Goal: Task Accomplishment & Management: Manage account settings

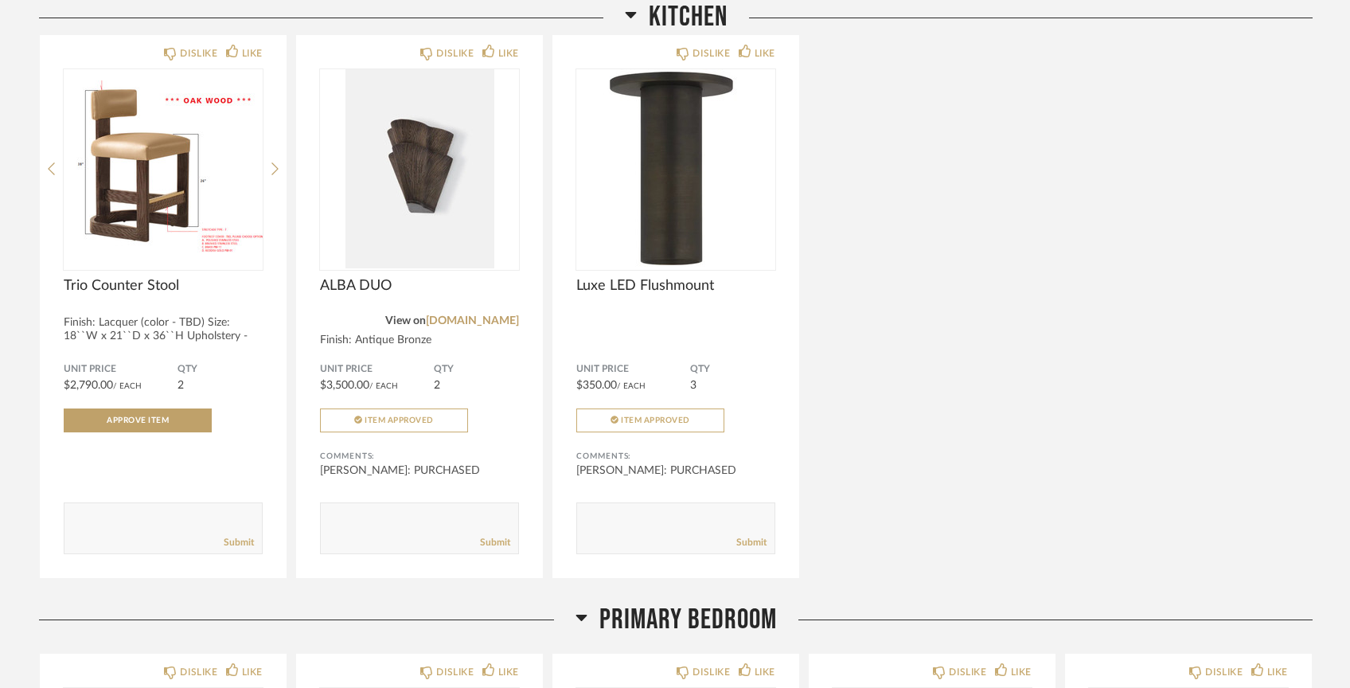
scroll to position [2309, 0]
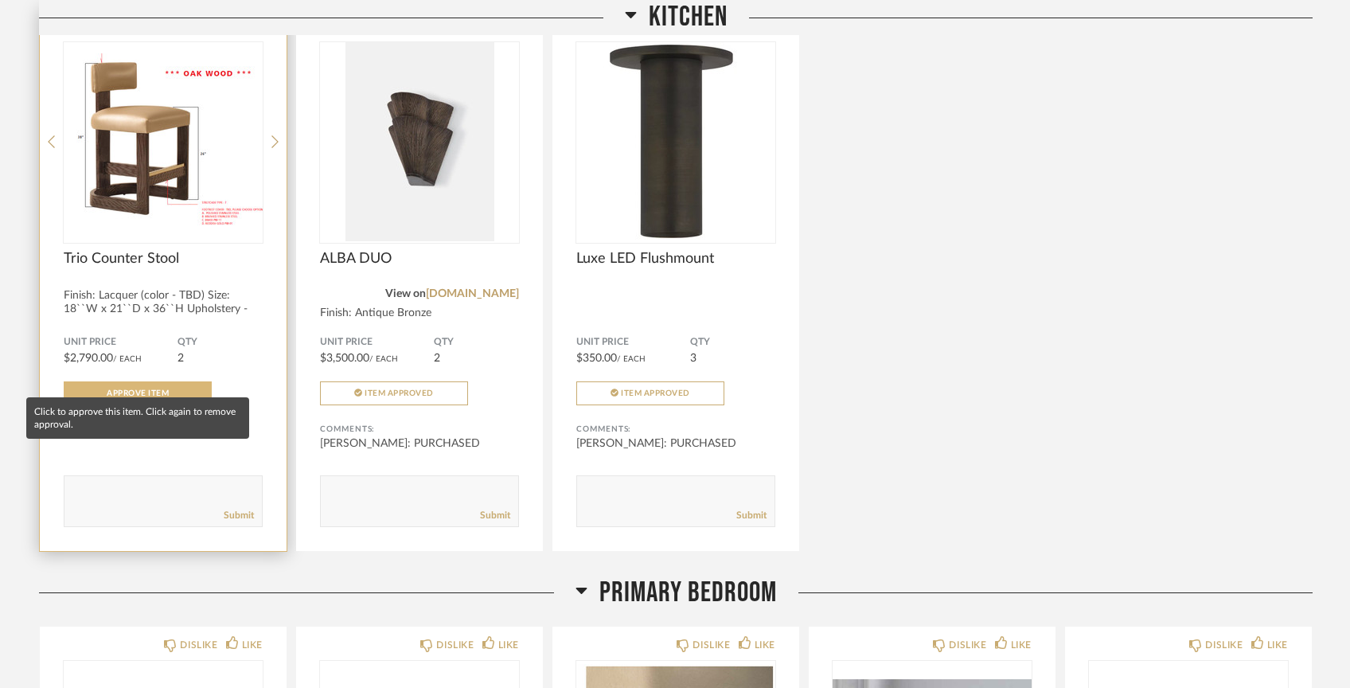
click at [155, 389] on span "Approve Item" at bounding box center [138, 393] width 62 height 8
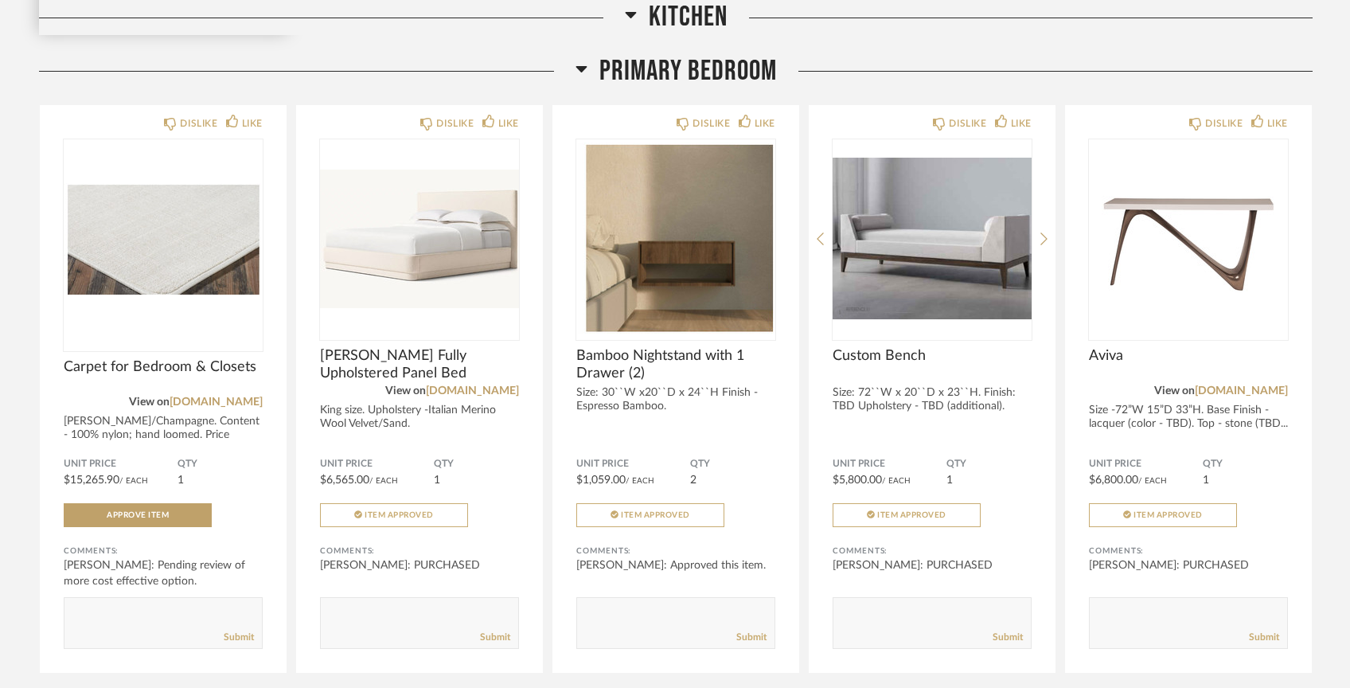
scroll to position [2853, 0]
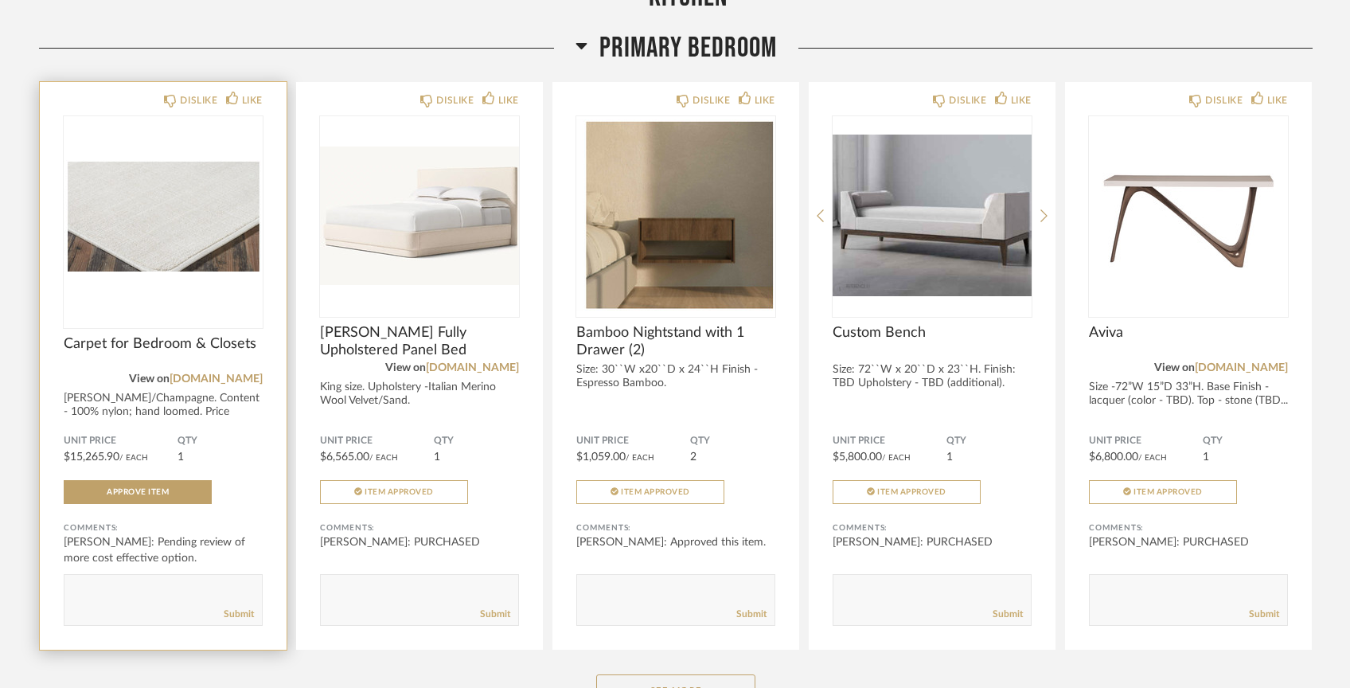
click at [181, 582] on textarea at bounding box center [162, 592] width 197 height 21
click at [244, 582] on textarea at bounding box center [162, 592] width 197 height 21
drag, startPoint x: 185, startPoint y: 584, endPoint x: 104, endPoint y: 584, distance: 81.2
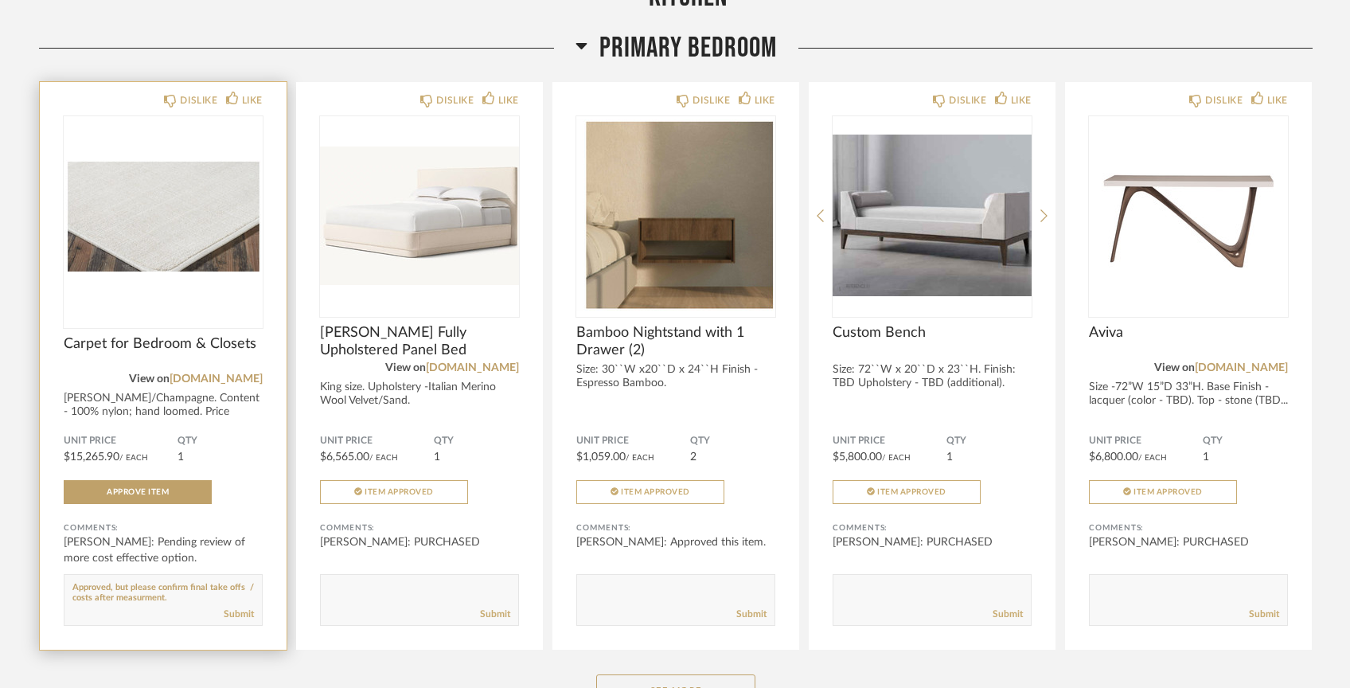
click at [104, 584] on textarea at bounding box center [162, 592] width 197 height 21
type textarea "Approved, but please confirm final take offs / costs."
click at [231, 607] on link "Submit" at bounding box center [239, 614] width 30 height 14
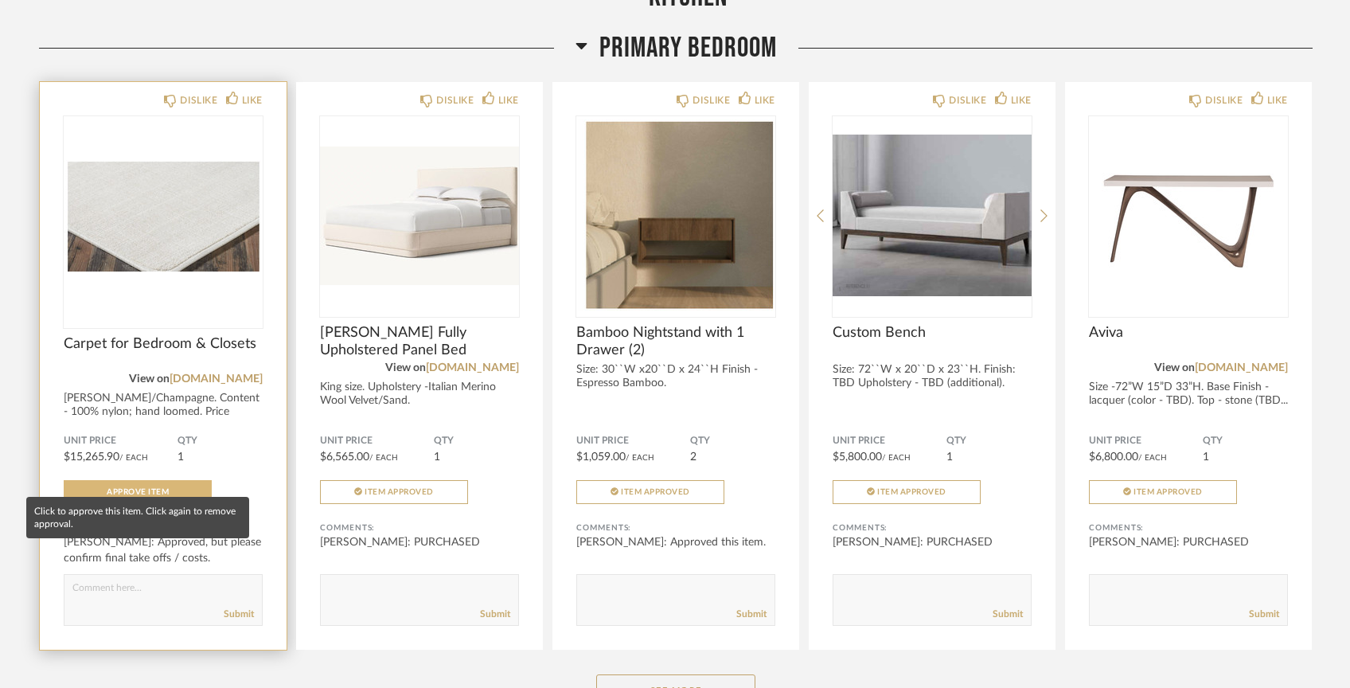
click at [166, 488] on span "Approve Item" at bounding box center [138, 492] width 62 height 8
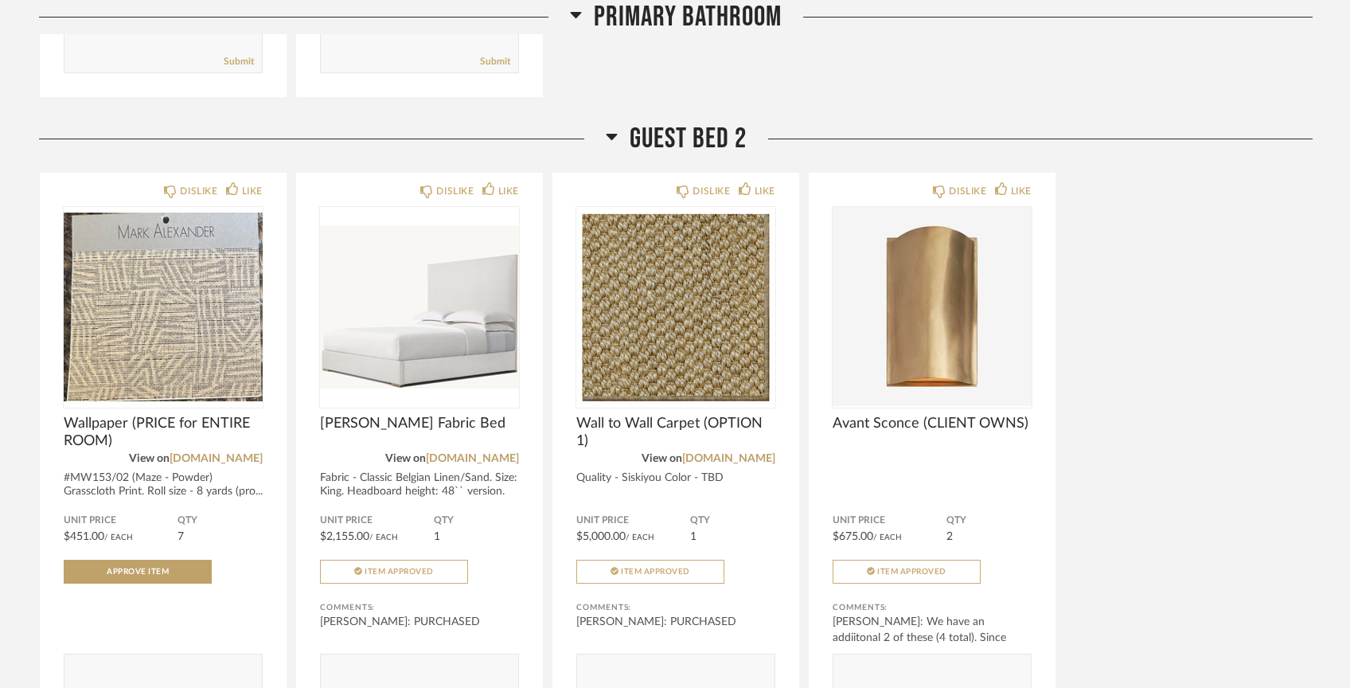
scroll to position [4100, 0]
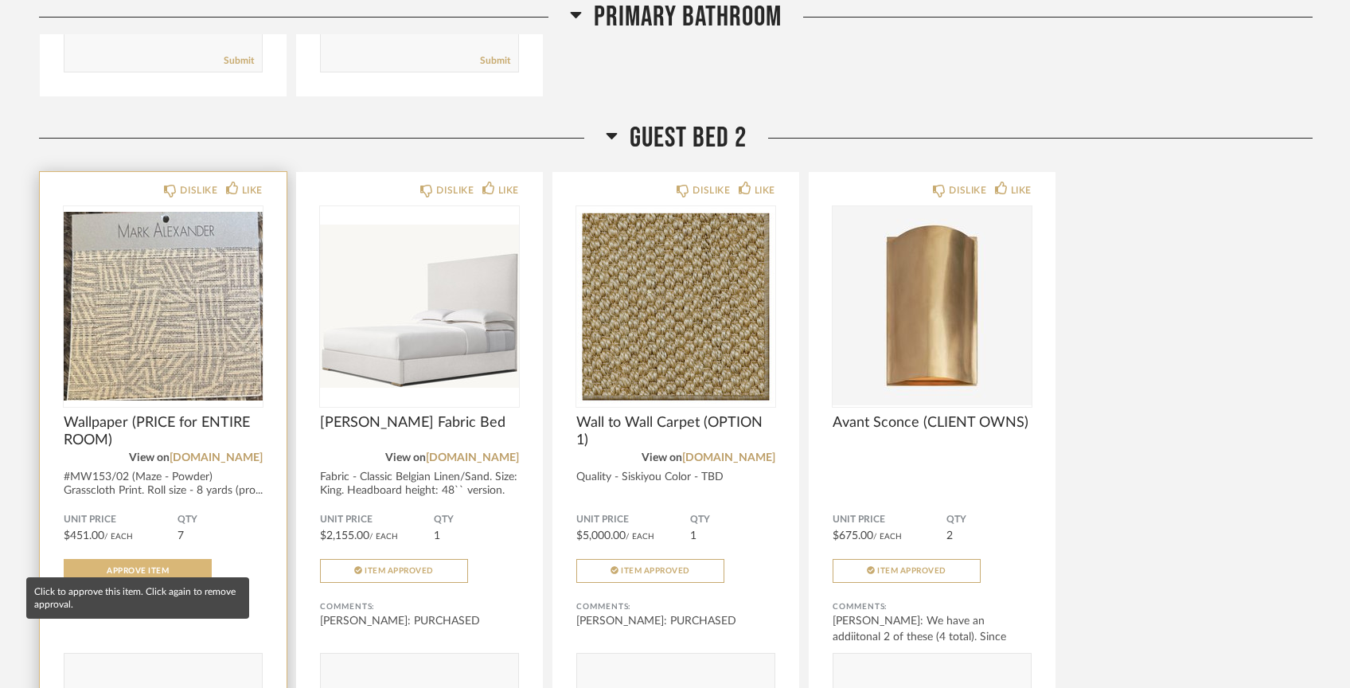
click at [189, 559] on button "Approve Item" at bounding box center [138, 571] width 148 height 24
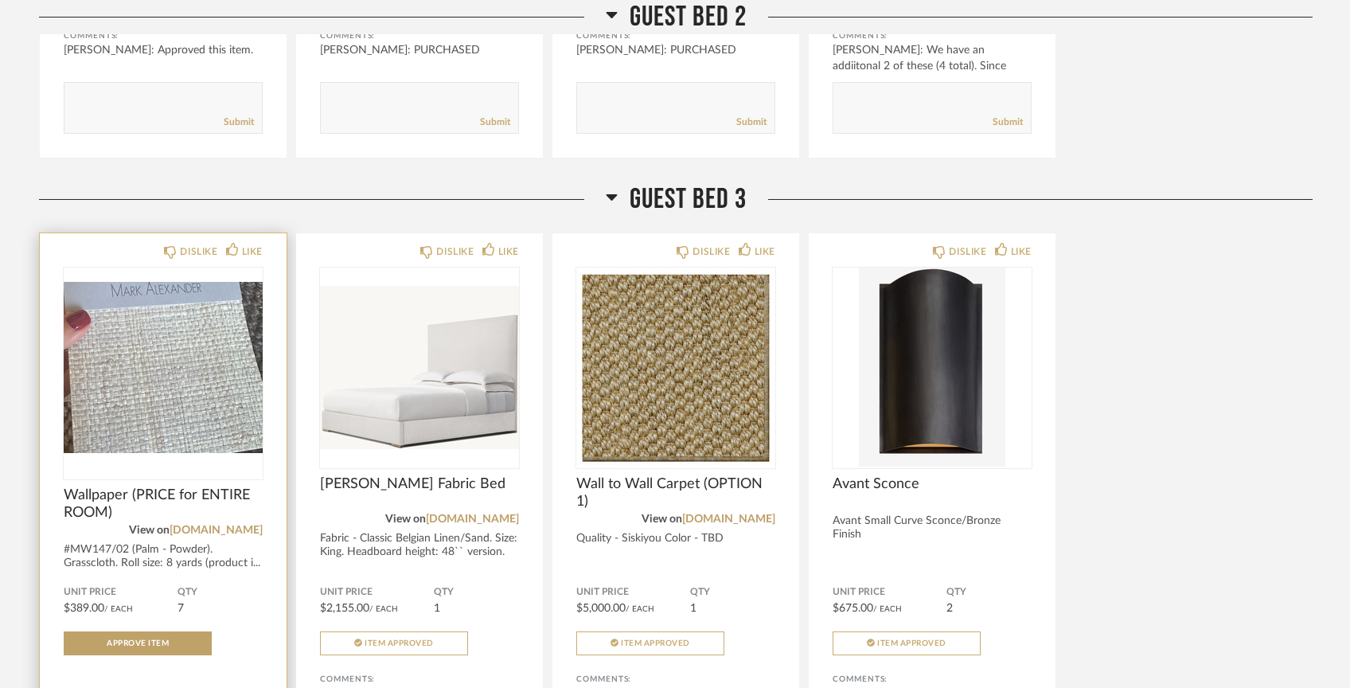
scroll to position [4711, 0]
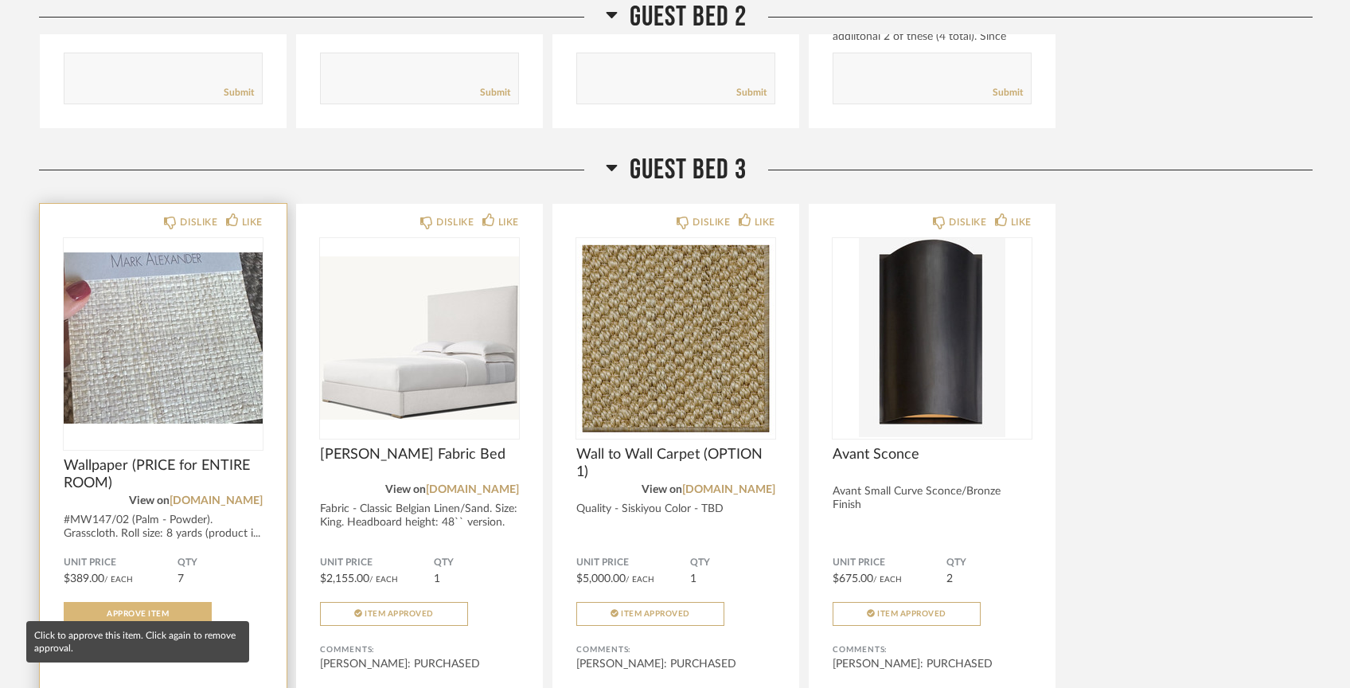
click at [181, 603] on button "Approve Item" at bounding box center [138, 614] width 148 height 24
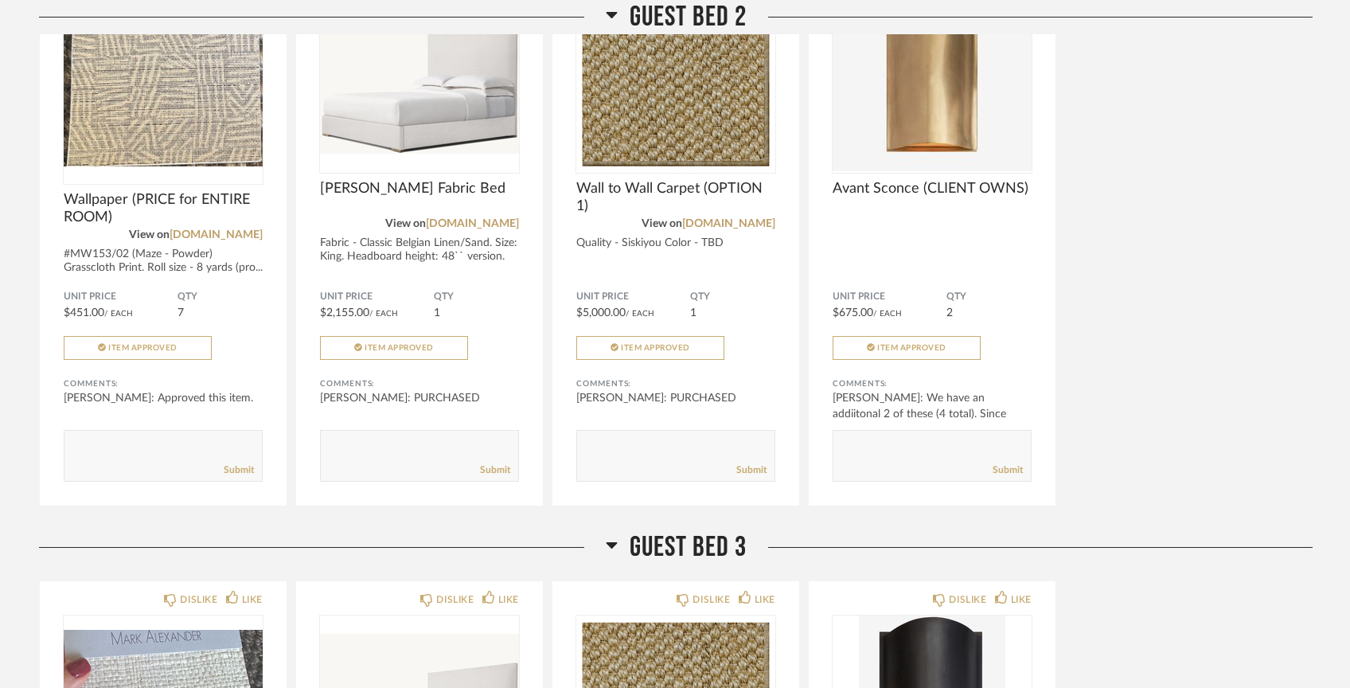
scroll to position [4306, 0]
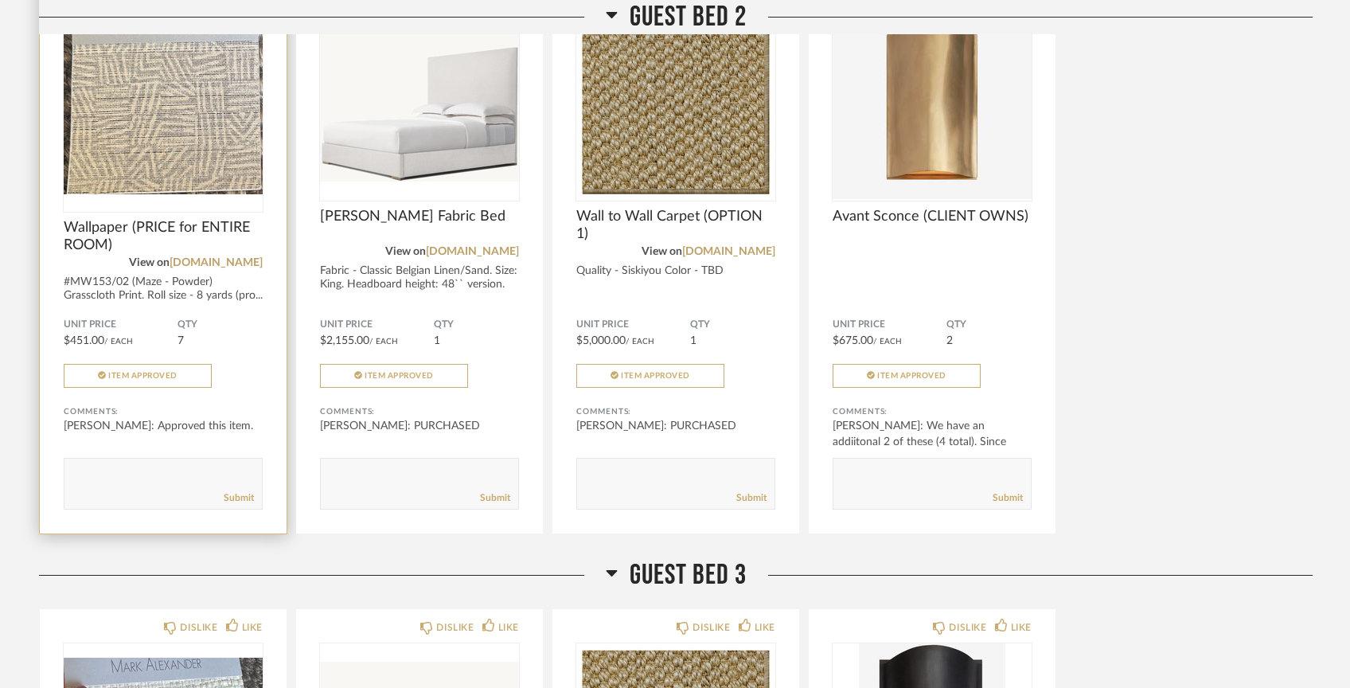
click at [129, 466] on textarea at bounding box center [162, 476] width 197 height 21
type textarea "I"
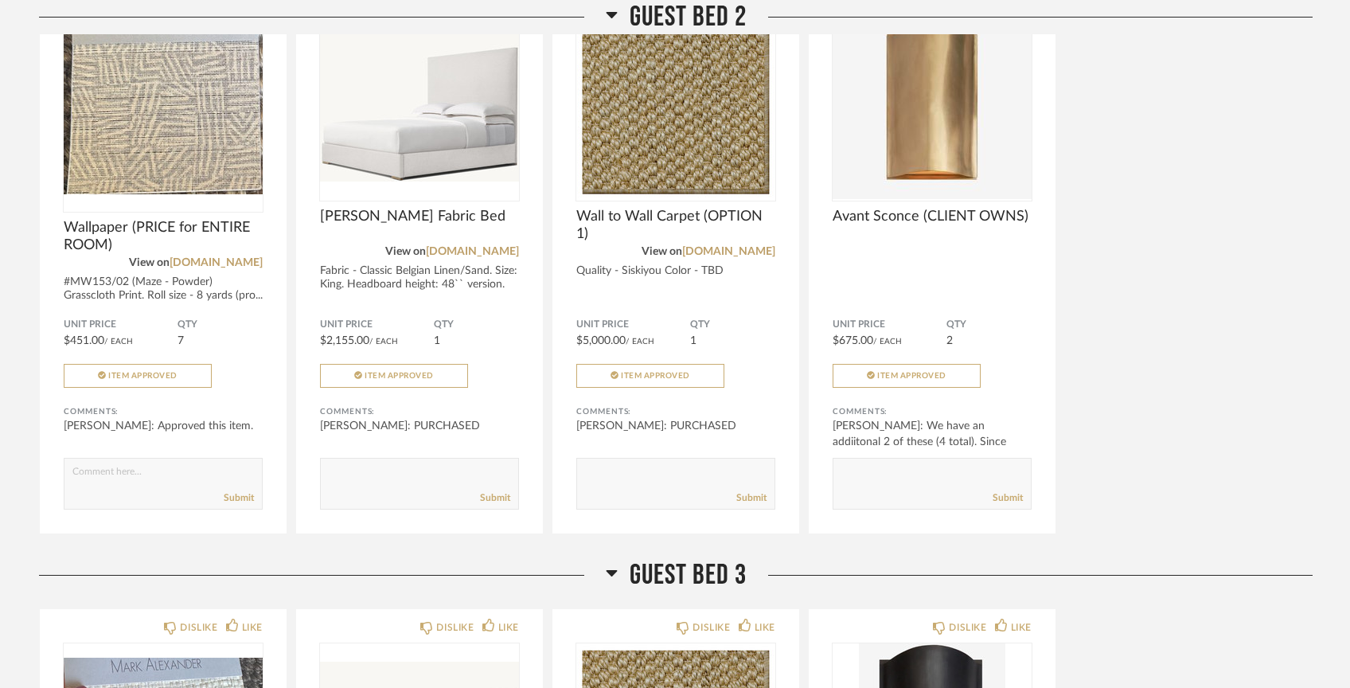
click at [1163, 297] on div "DISLIKE LIKE Wallpaper (PRICE for ENTIRE ROOM) View on [DOMAIN_NAME] #MW153/02 …" at bounding box center [675, 249] width 1273 height 569
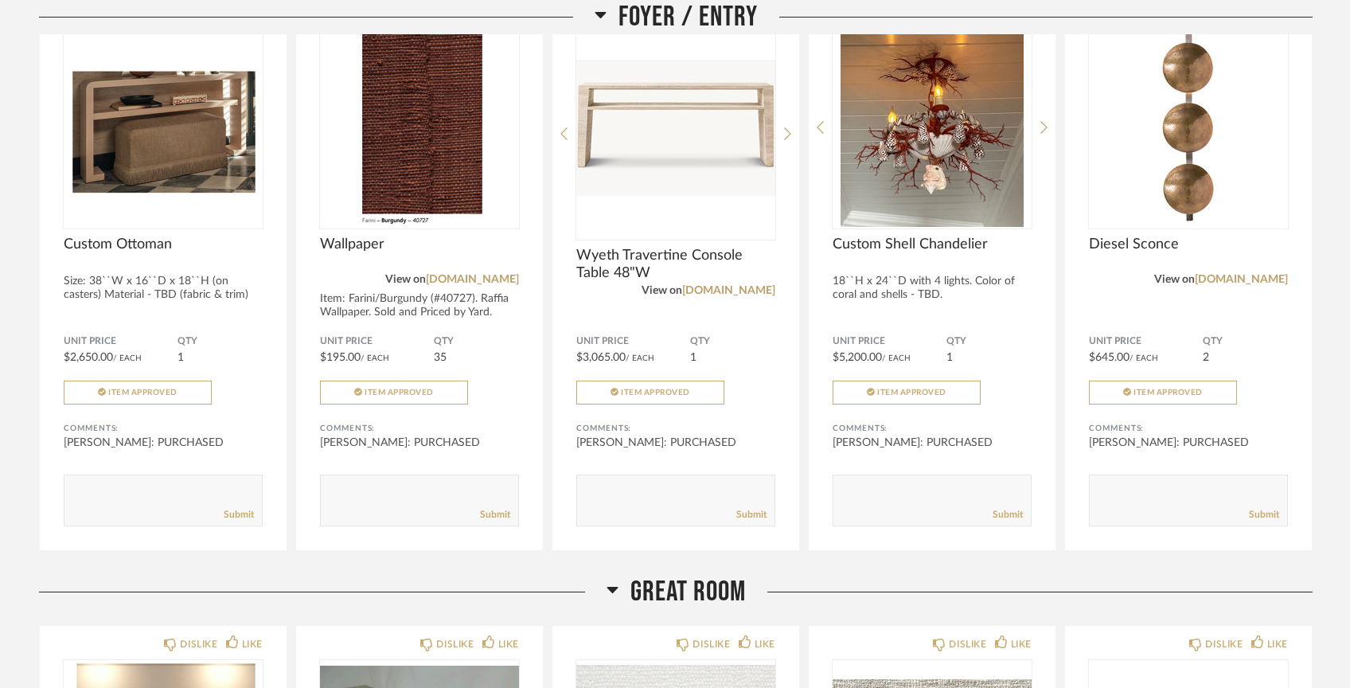
scroll to position [0, 0]
